Goal: Task Accomplishment & Management: Manage account settings

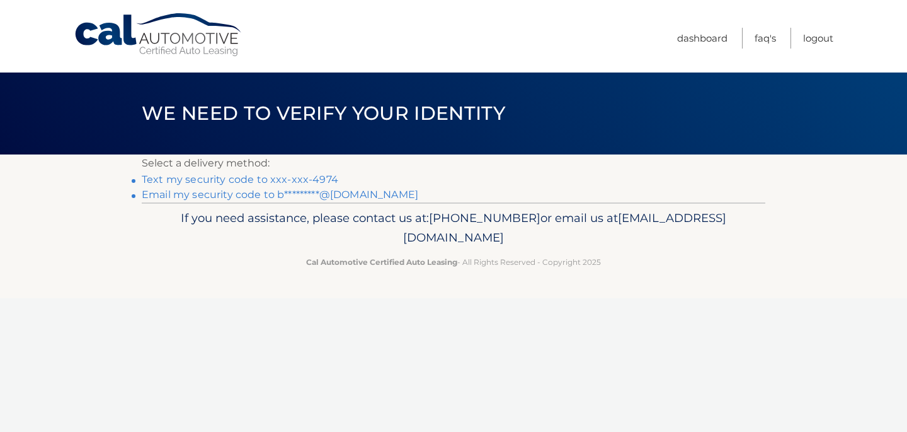
click at [285, 181] on link "Text my security code to xxx-xxx-4974" at bounding box center [240, 179] width 197 height 12
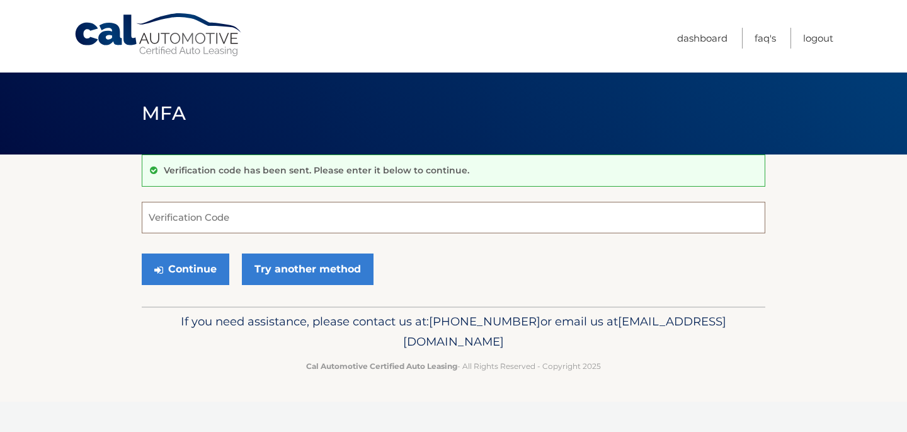
click at [227, 221] on input "Verification Code" at bounding box center [454, 218] width 624 height 32
type input "194783"
click at [204, 271] on button "Continue" at bounding box center [186, 269] width 88 height 32
